Goal: Check status: Check status

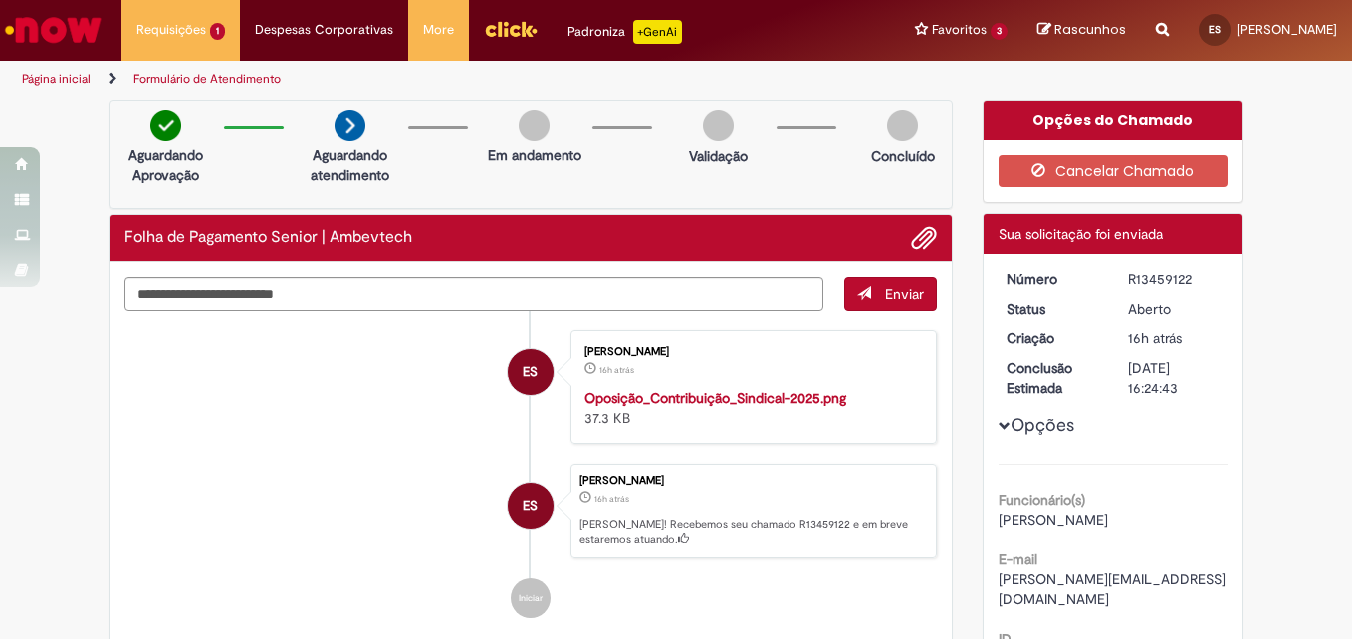
click at [360, 444] on li "ES [PERSON_NAME] 16h atrás 16 horas atrás Oposição_Contribuição_Sindical-2025.p…" at bounding box center [530, 386] width 812 height 113
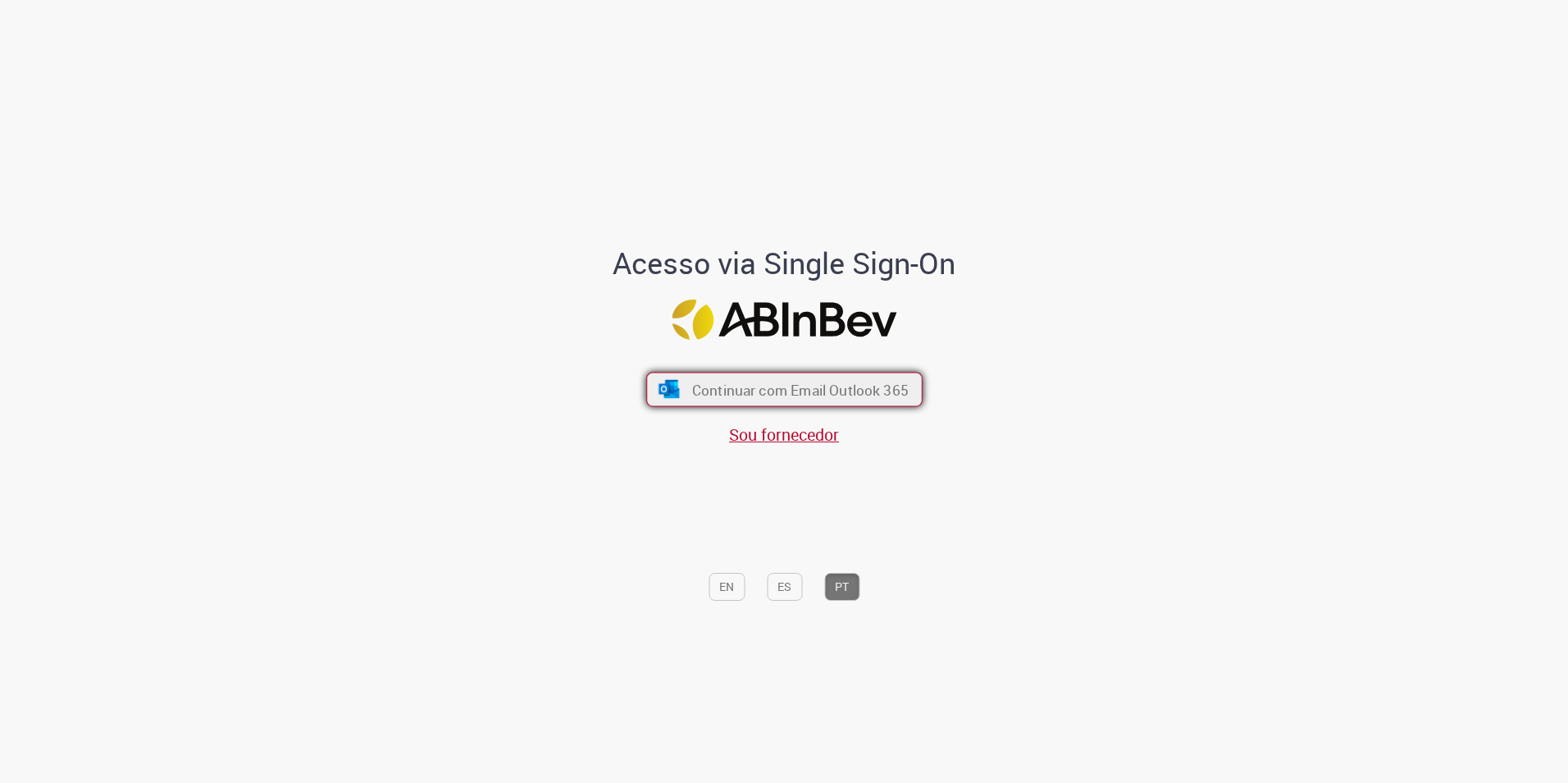
click at [824, 390] on span "Continuar com Email Outlook 365" at bounding box center [799, 389] width 217 height 19
